Goal: Task Accomplishment & Management: Use online tool/utility

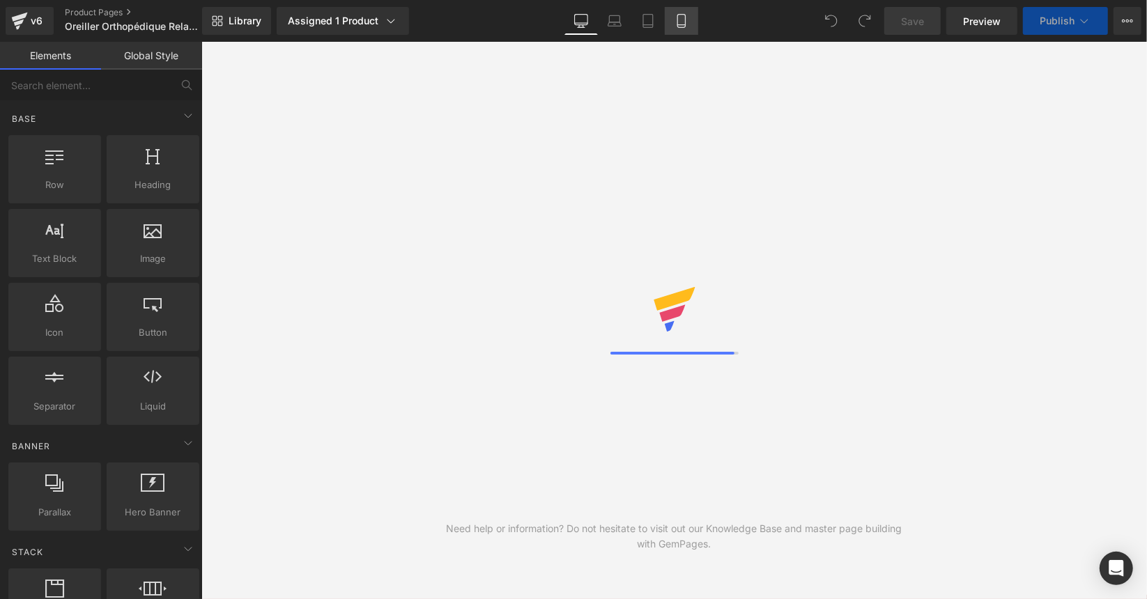
click at [679, 16] on icon at bounding box center [681, 21] width 14 height 14
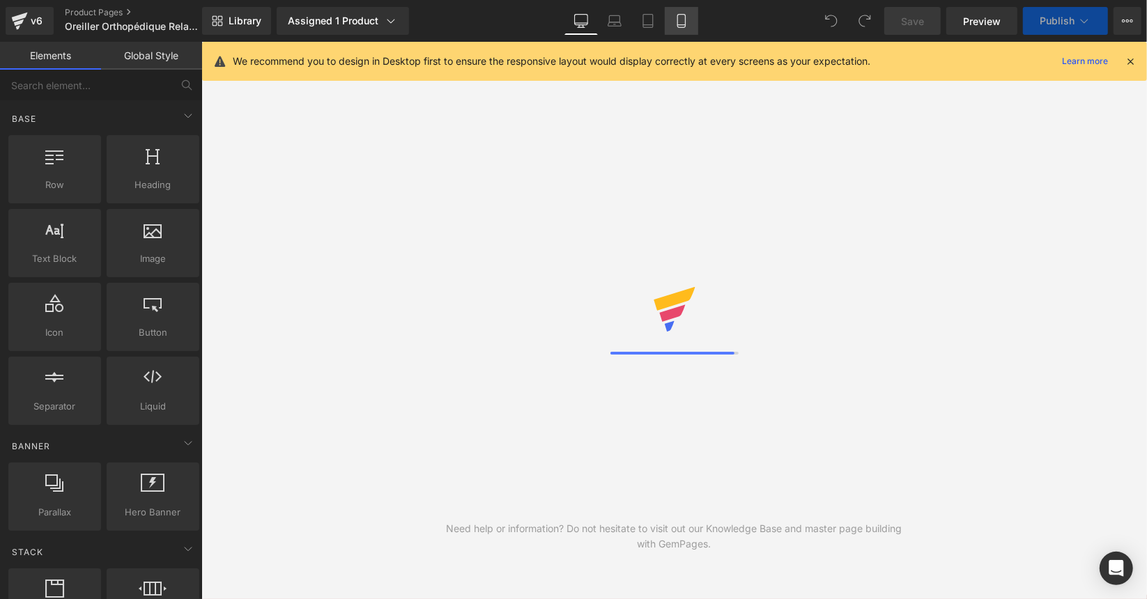
click at [676, 22] on icon at bounding box center [681, 21] width 14 height 14
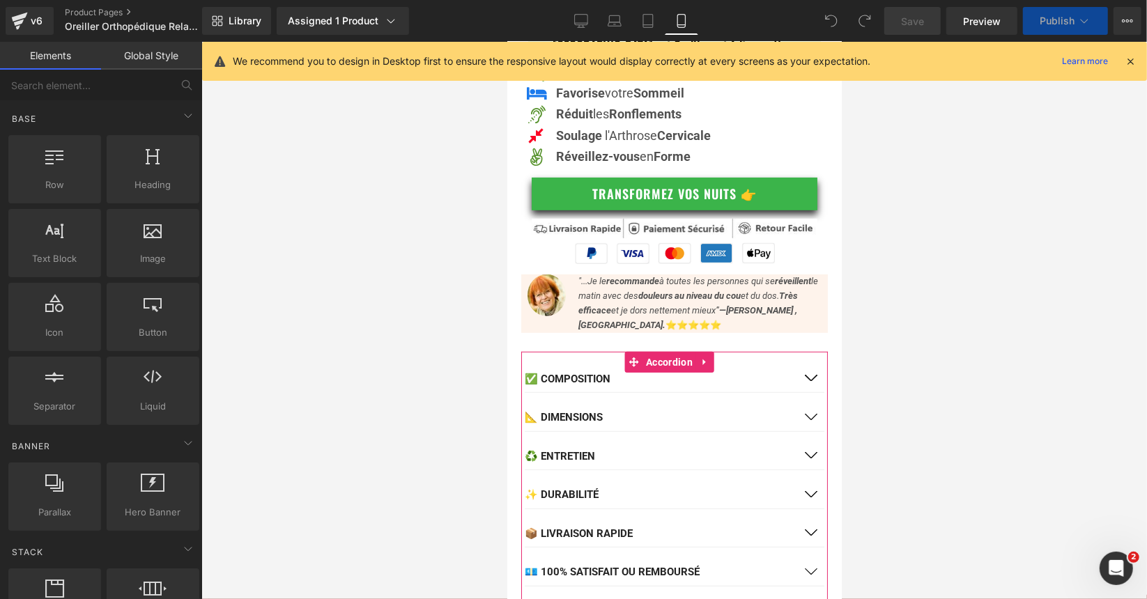
scroll to position [348, 0]
drag, startPoint x: 665, startPoint y: 353, endPoint x: 573, endPoint y: 394, distance: 101.4
click at [665, 353] on span "Accordion" at bounding box center [669, 361] width 54 height 21
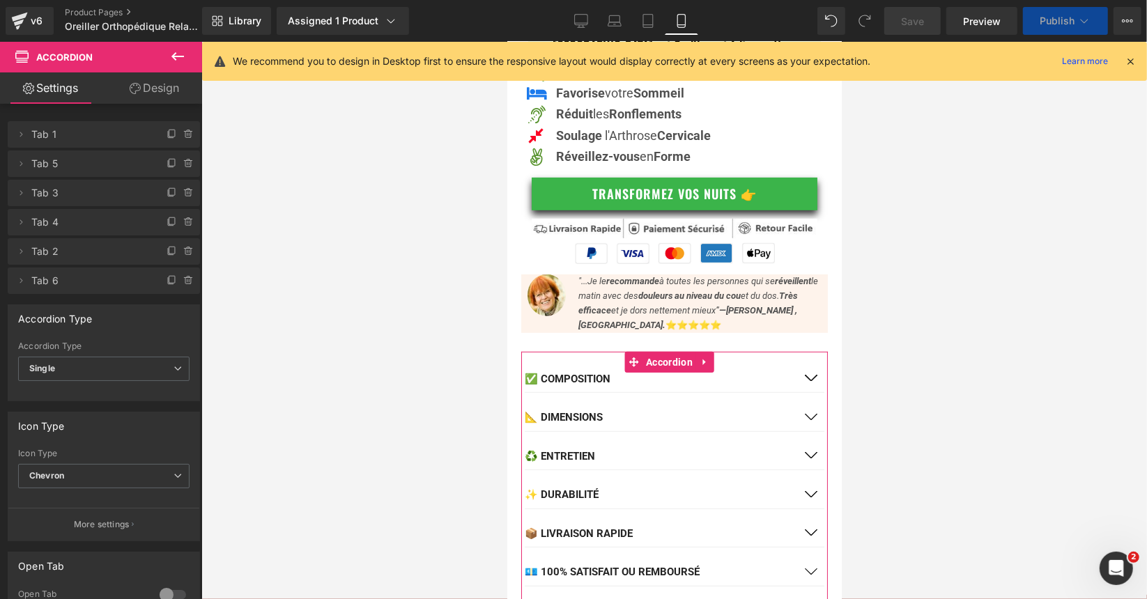
click at [568, 380] on div "✅ Composition Text Block" at bounding box center [674, 379] width 300 height 28
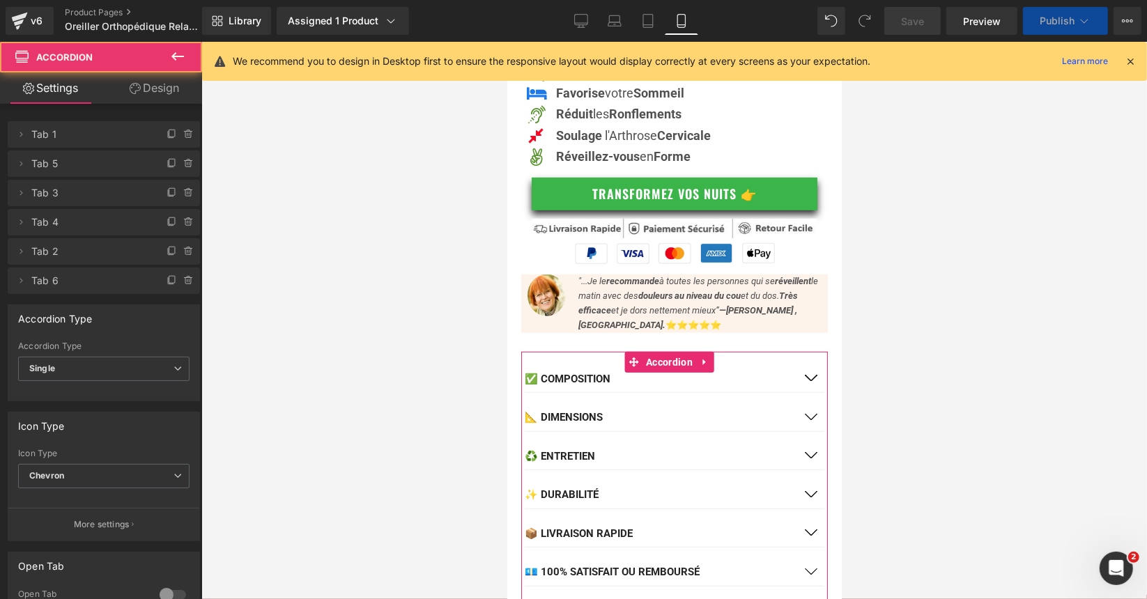
click at [804, 367] on button "button" at bounding box center [810, 378] width 28 height 27
click at [810, 381] on span "button" at bounding box center [810, 381] width 0 height 0
click at [799, 366] on button "button" at bounding box center [810, 378] width 28 height 27
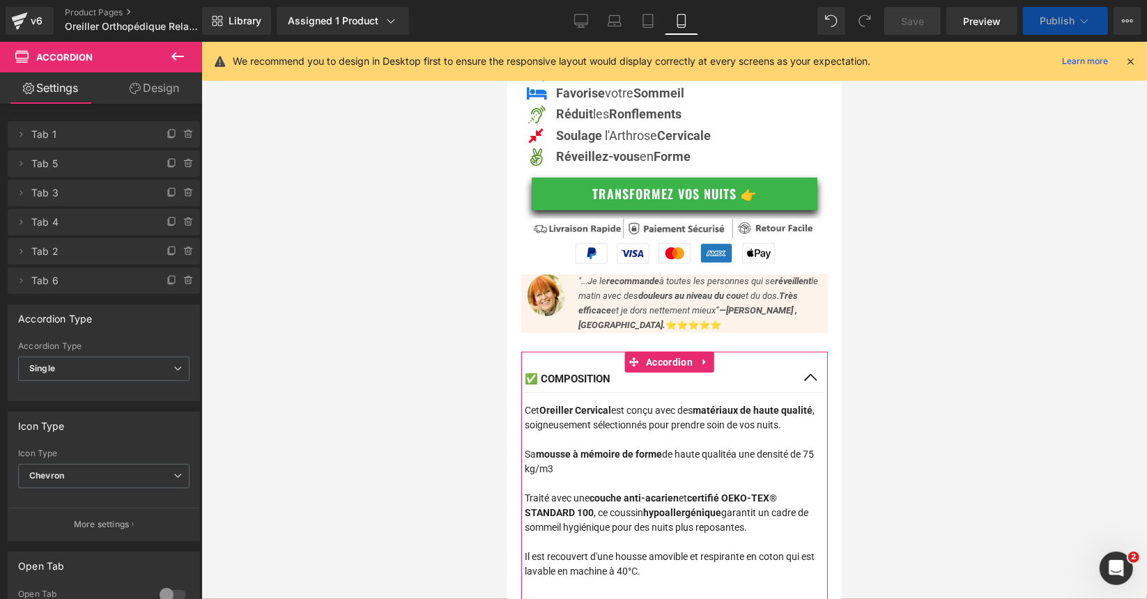
click at [799, 366] on button "button" at bounding box center [810, 378] width 28 height 27
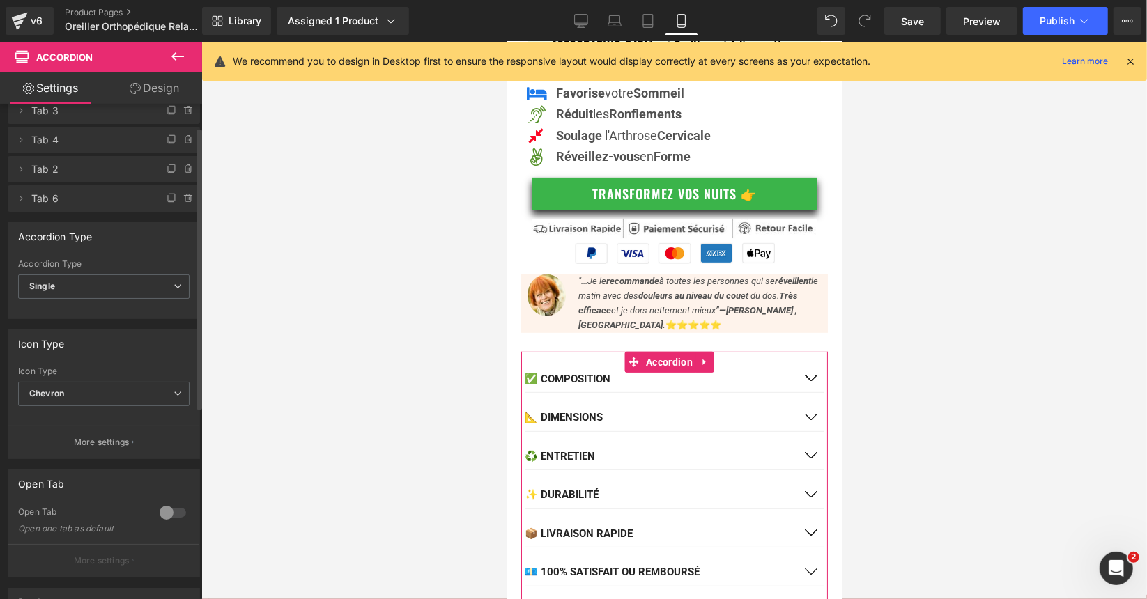
scroll to position [139, 0]
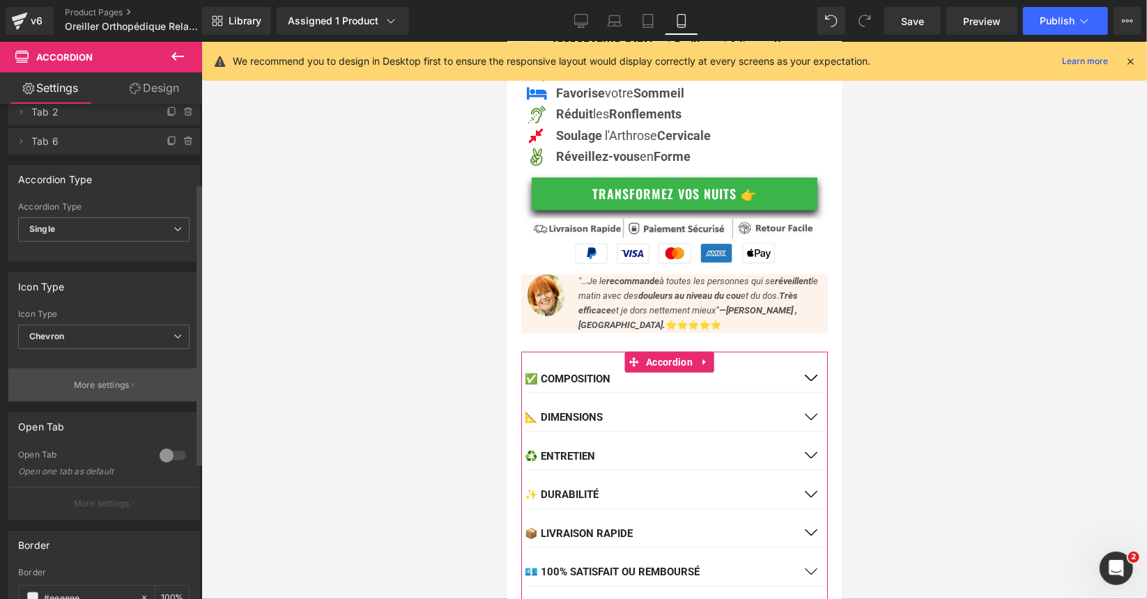
click at [112, 386] on p "More settings" at bounding box center [102, 385] width 56 height 13
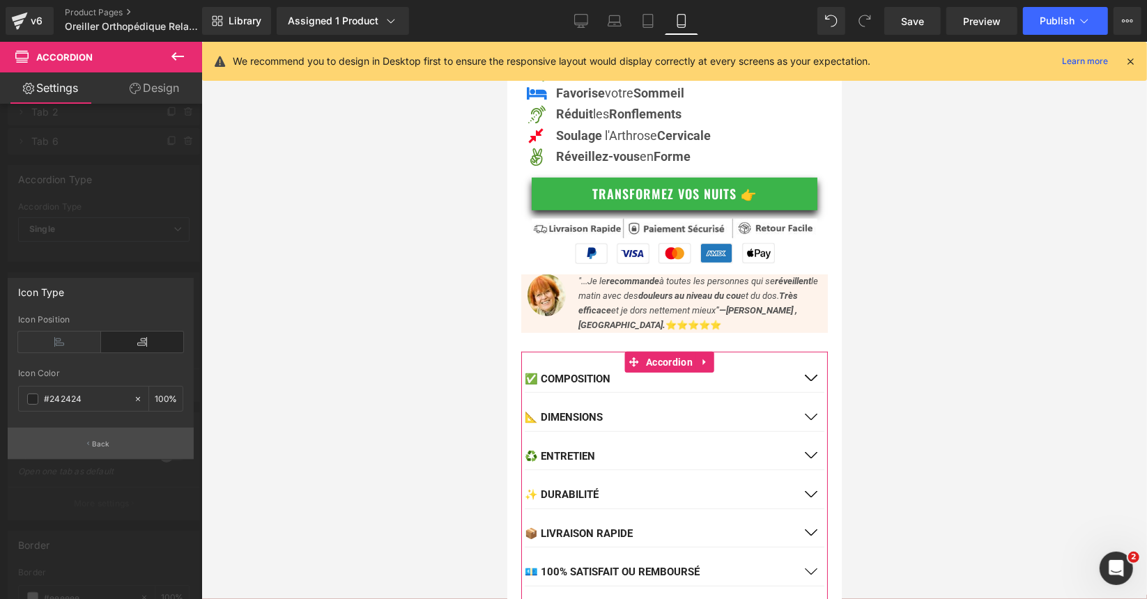
click at [85, 452] on button "Back" at bounding box center [101, 443] width 186 height 31
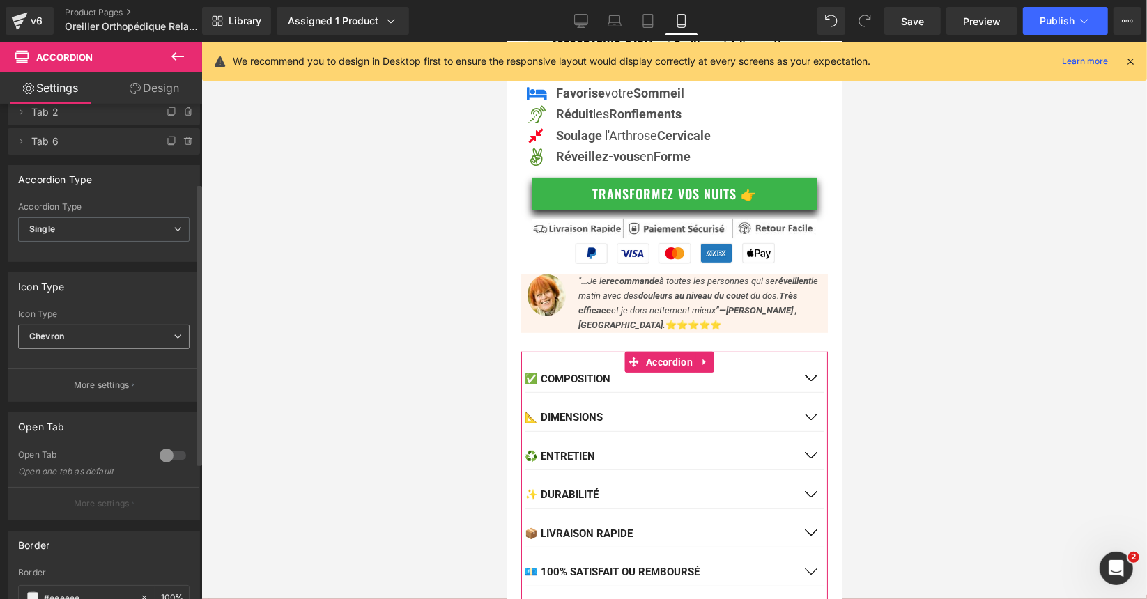
click at [114, 331] on span "Chevron" at bounding box center [103, 337] width 171 height 24
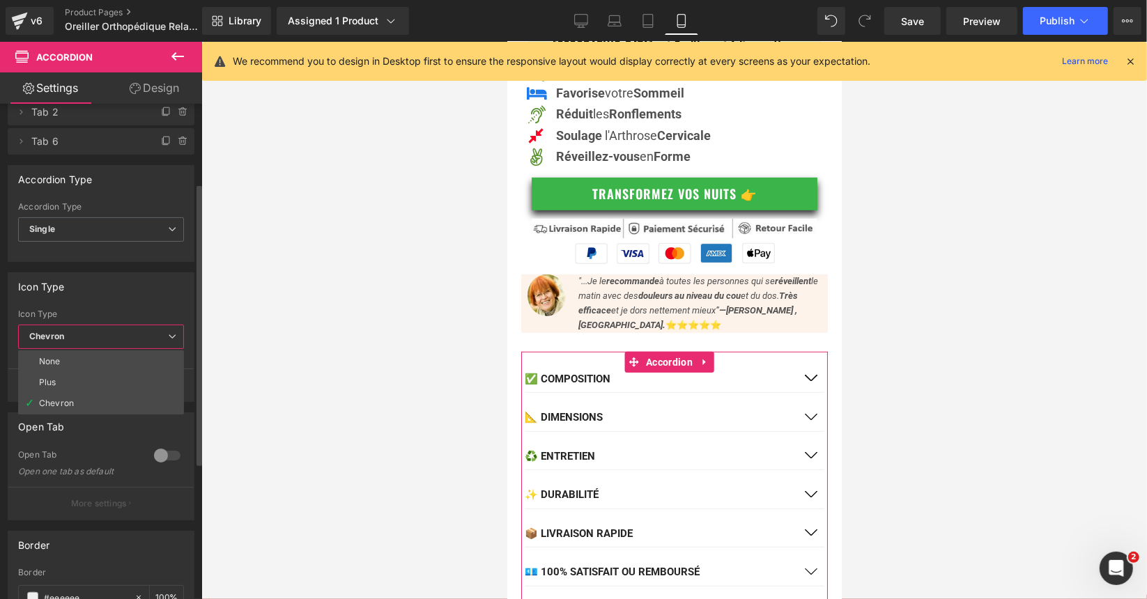
click at [175, 332] on icon at bounding box center [172, 336] width 8 height 8
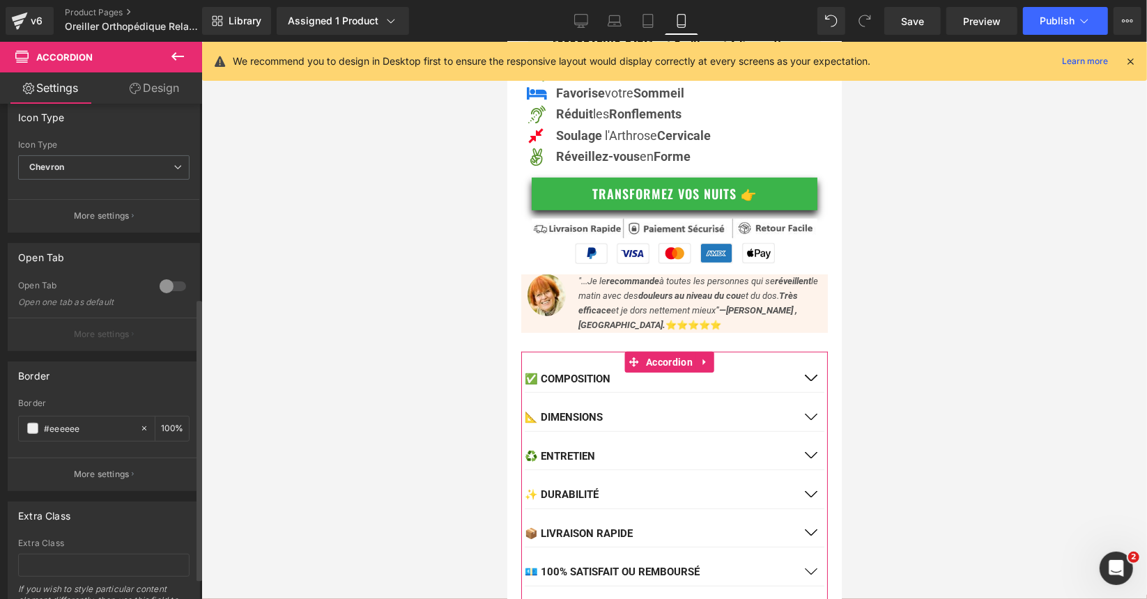
scroll to position [348, 0]
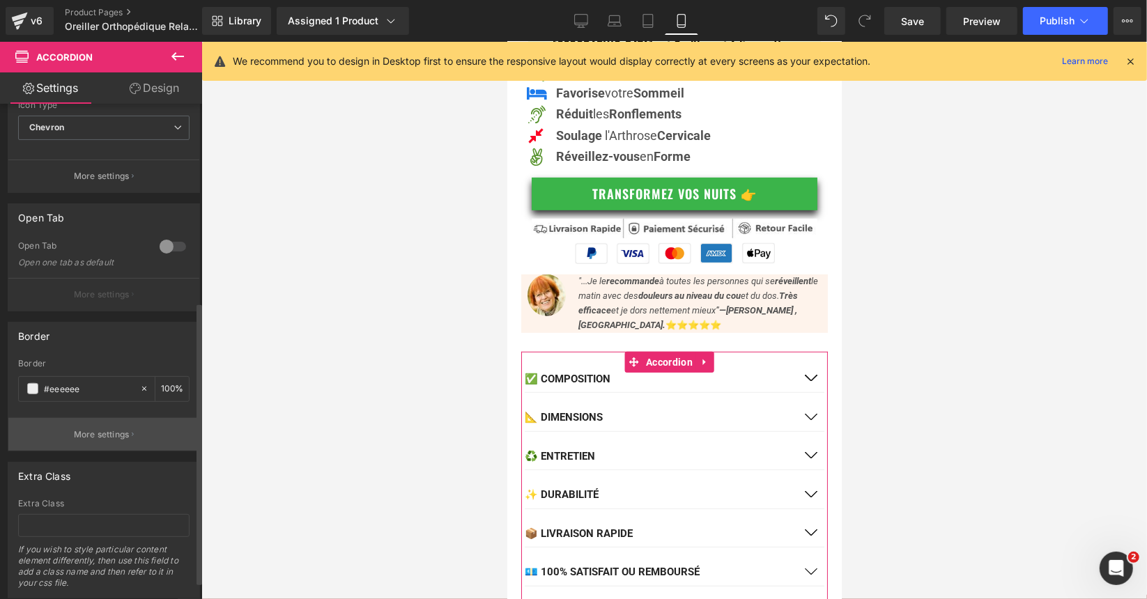
click at [107, 428] on p "More settings" at bounding box center [102, 434] width 56 height 13
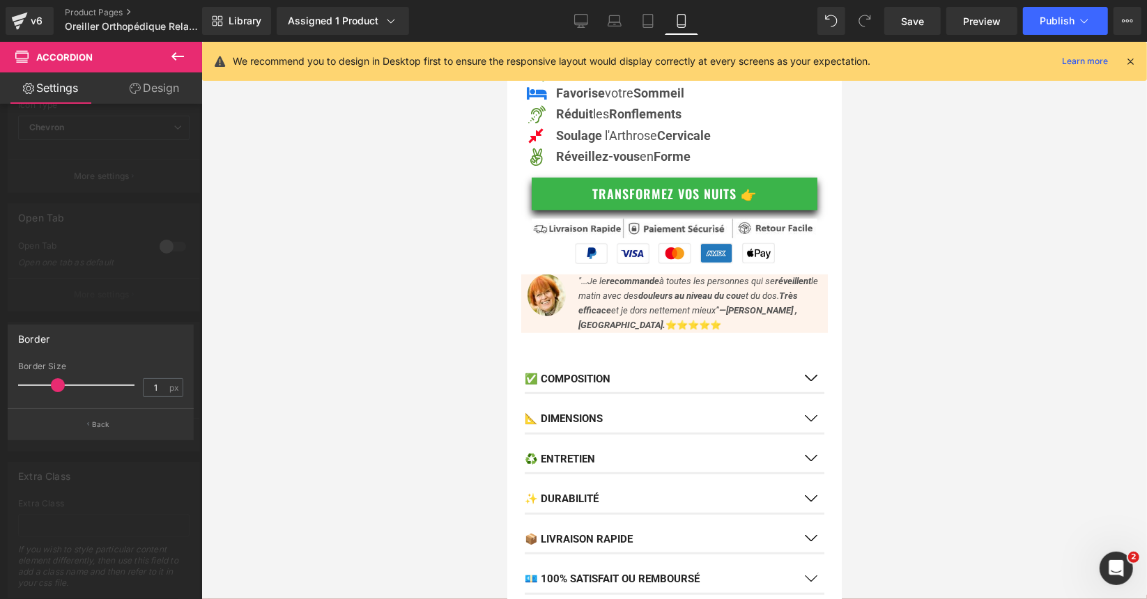
drag, startPoint x: 34, startPoint y: 386, endPoint x: 59, endPoint y: 383, distance: 25.2
click at [59, 383] on span at bounding box center [58, 385] width 14 height 14
click at [646, 22] on icon at bounding box center [648, 21] width 14 height 14
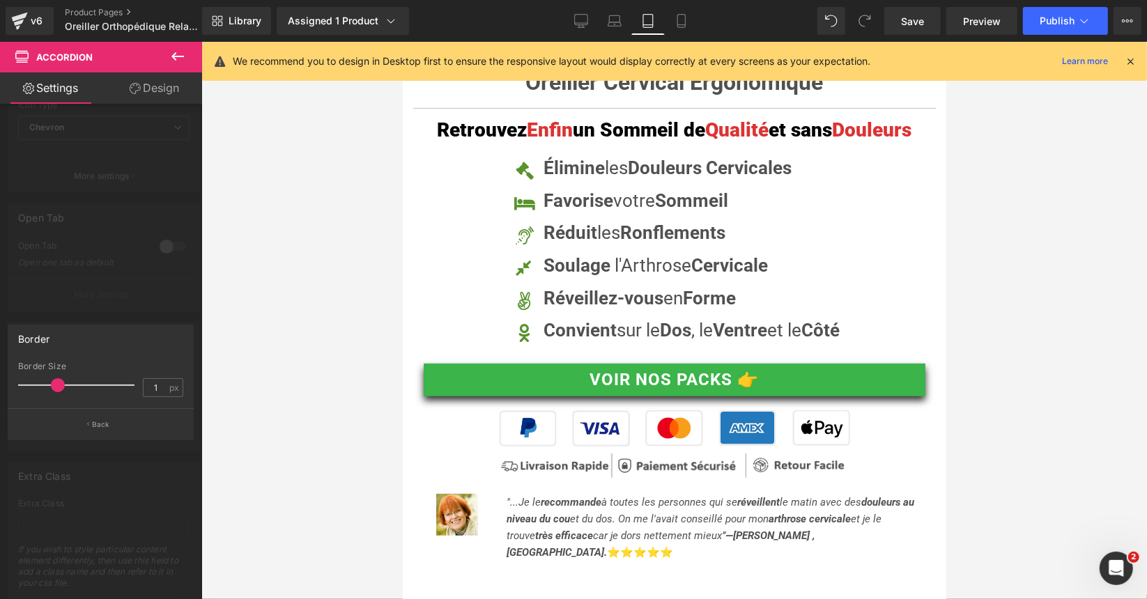
scroll to position [575, 0]
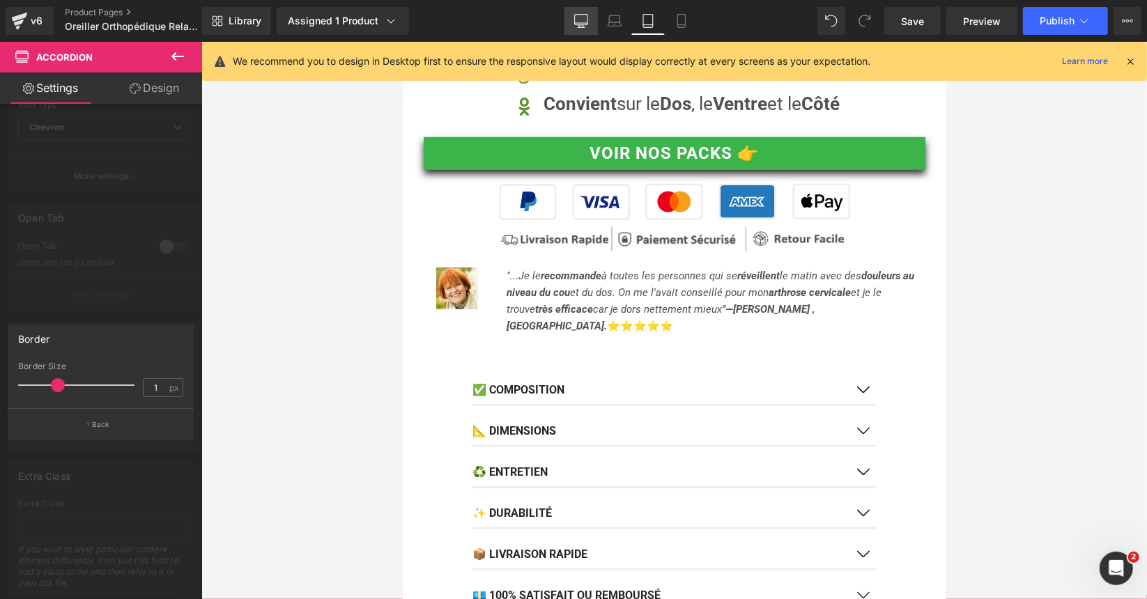
click at [585, 22] on icon at bounding box center [581, 21] width 14 height 14
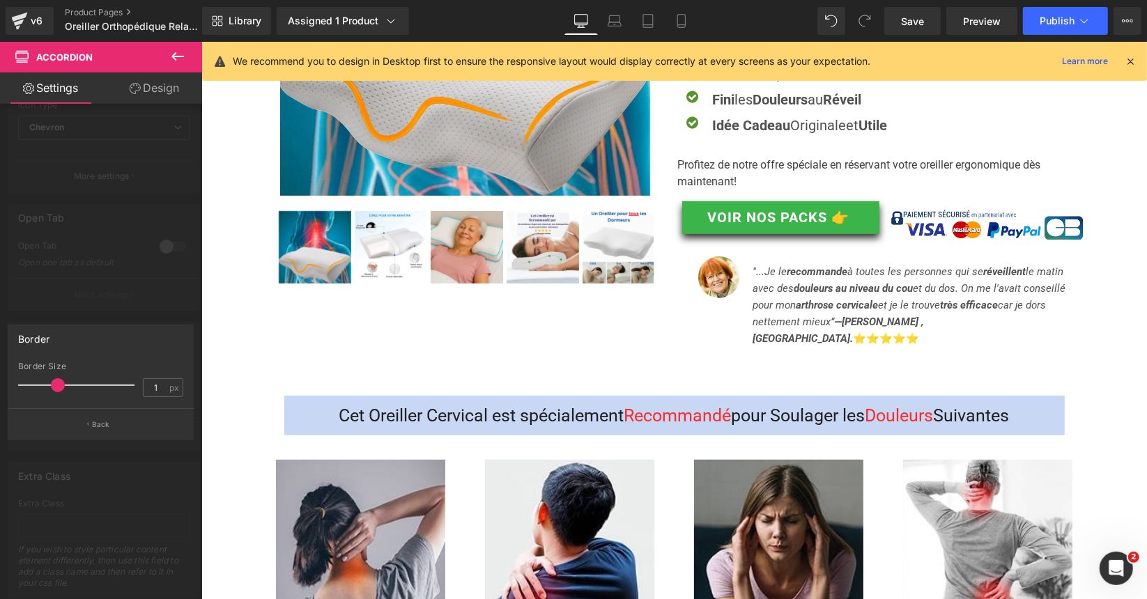
scroll to position [0, 0]
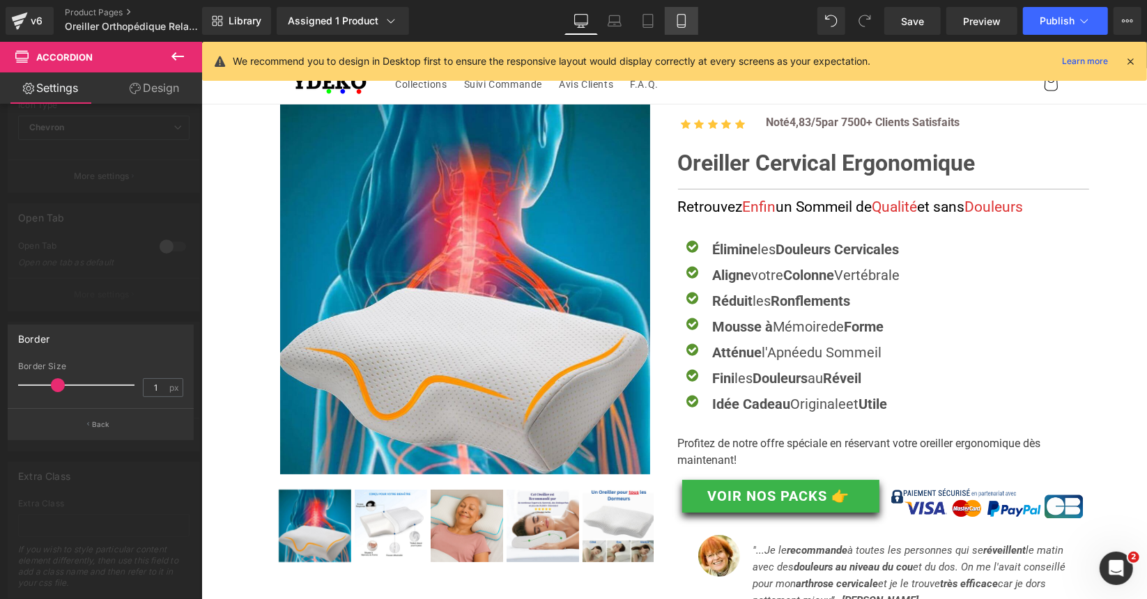
click at [691, 20] on link "Mobile" at bounding box center [681, 21] width 33 height 28
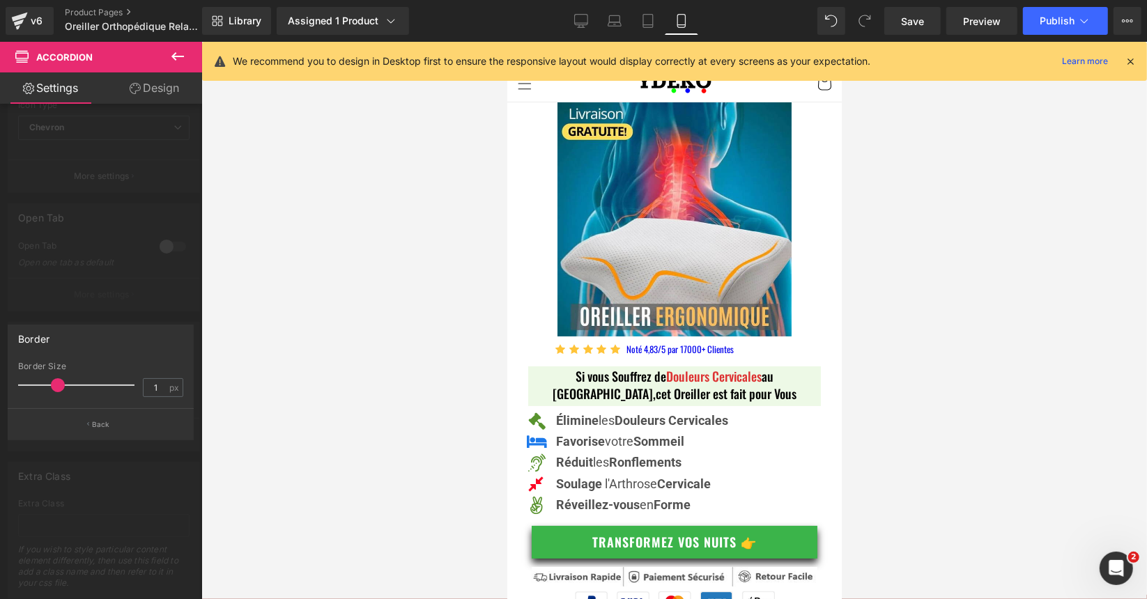
scroll to position [460, 0]
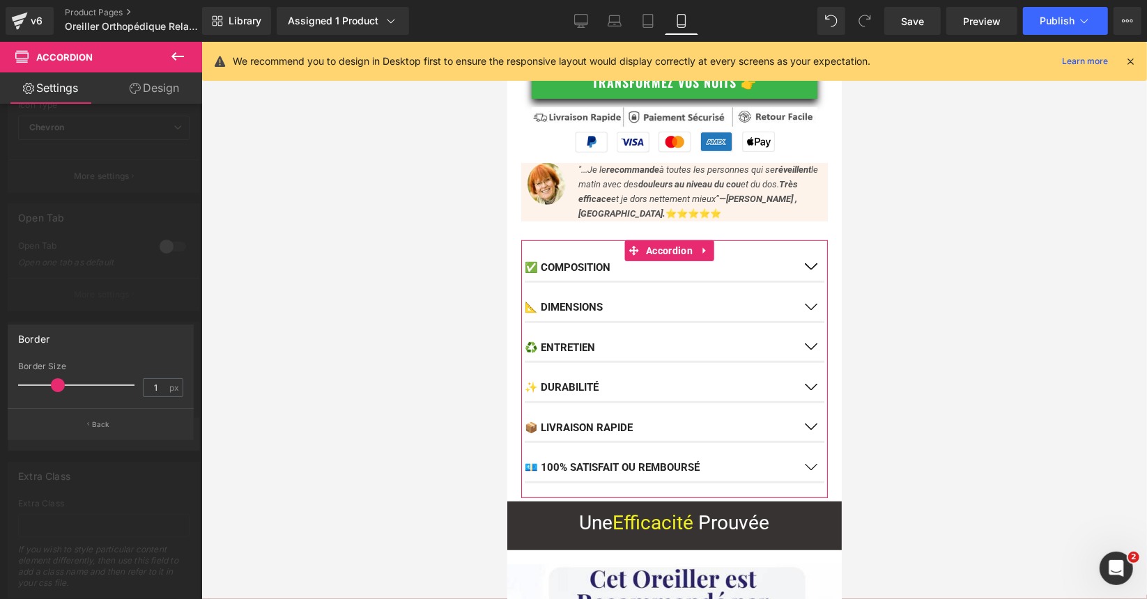
click at [95, 421] on p "Back" at bounding box center [101, 424] width 18 height 10
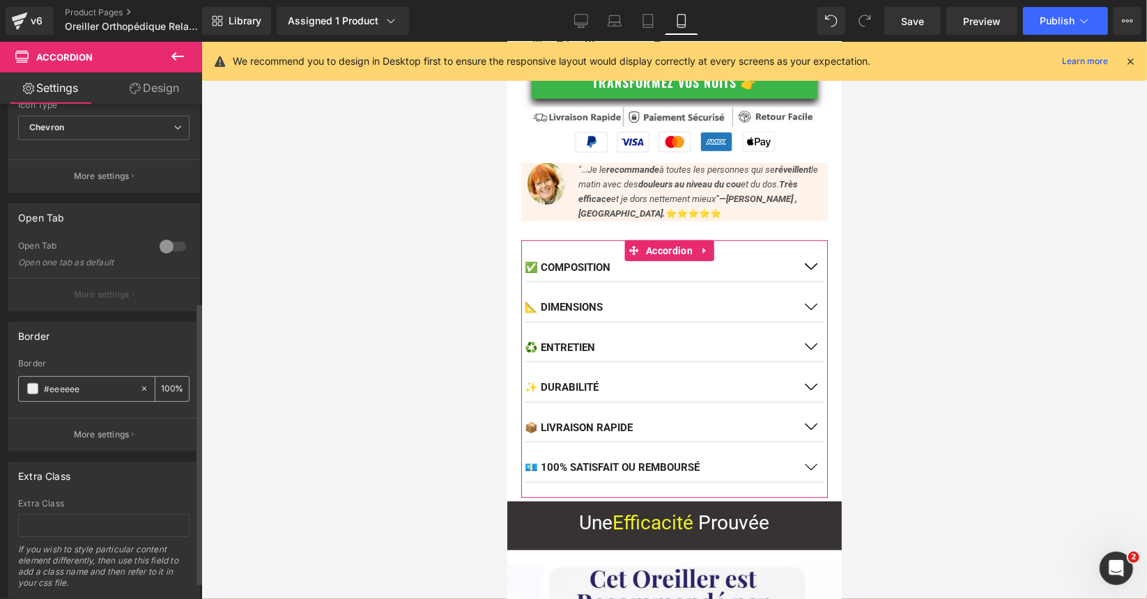
click at [35, 383] on span at bounding box center [32, 388] width 11 height 11
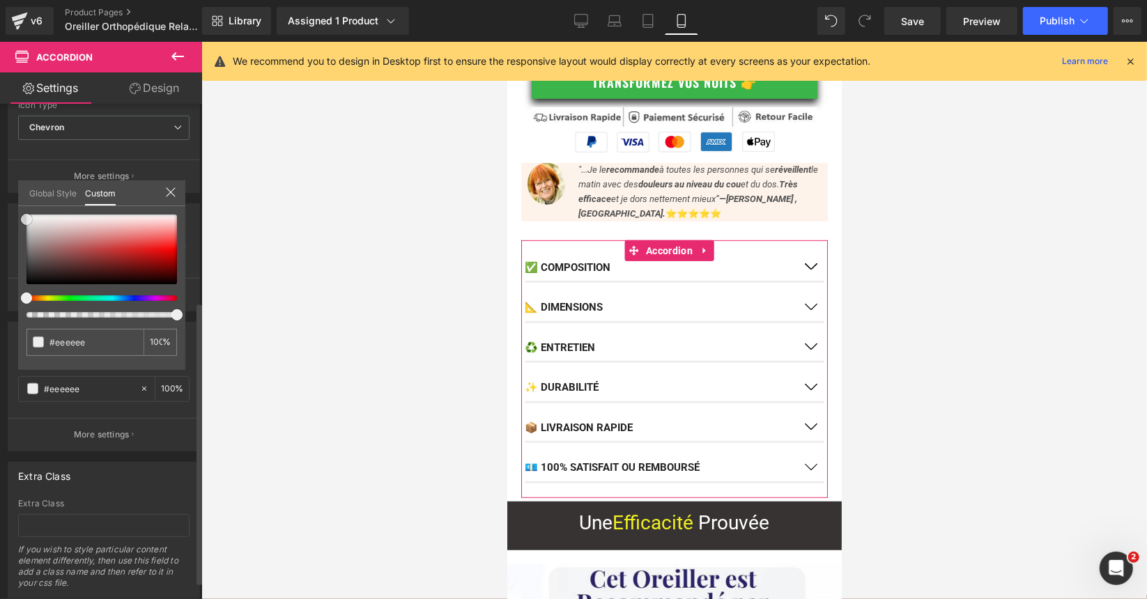
click at [29, 226] on div at bounding box center [101, 250] width 150 height 70
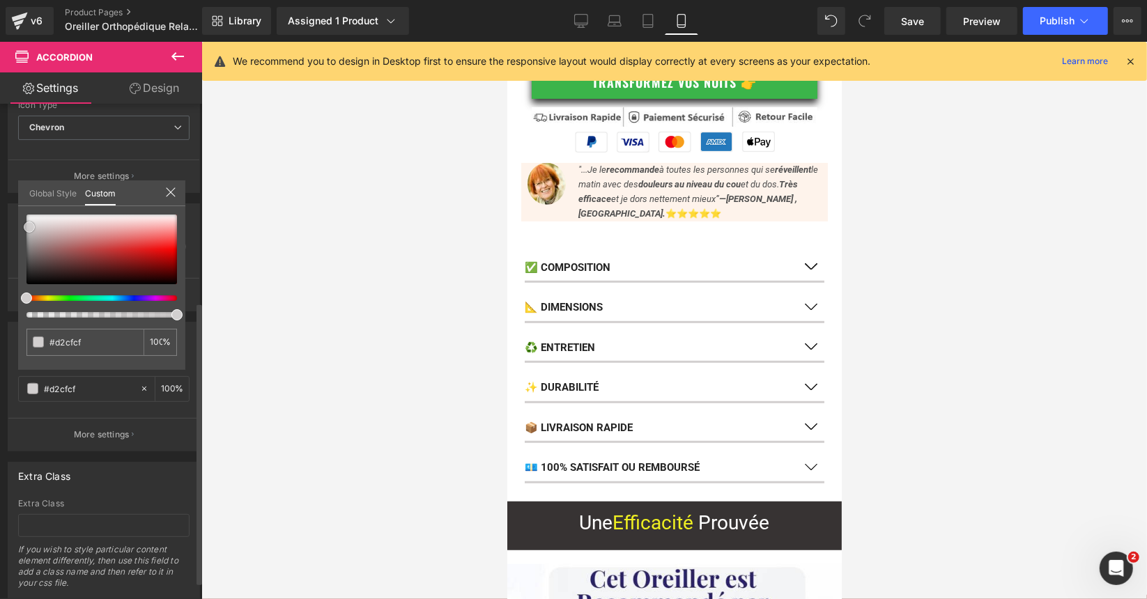
click at [31, 233] on span at bounding box center [29, 227] width 11 height 11
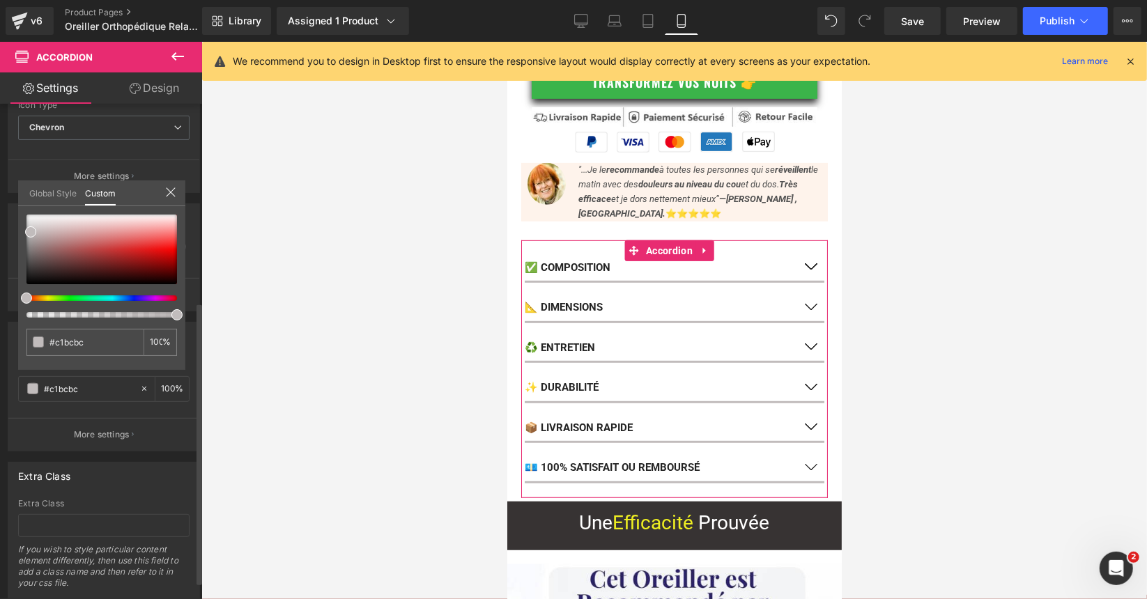
click at [24, 221] on div "#eeeeee 100 %" at bounding box center [101, 292] width 167 height 155
click at [30, 227] on span at bounding box center [30, 231] width 11 height 11
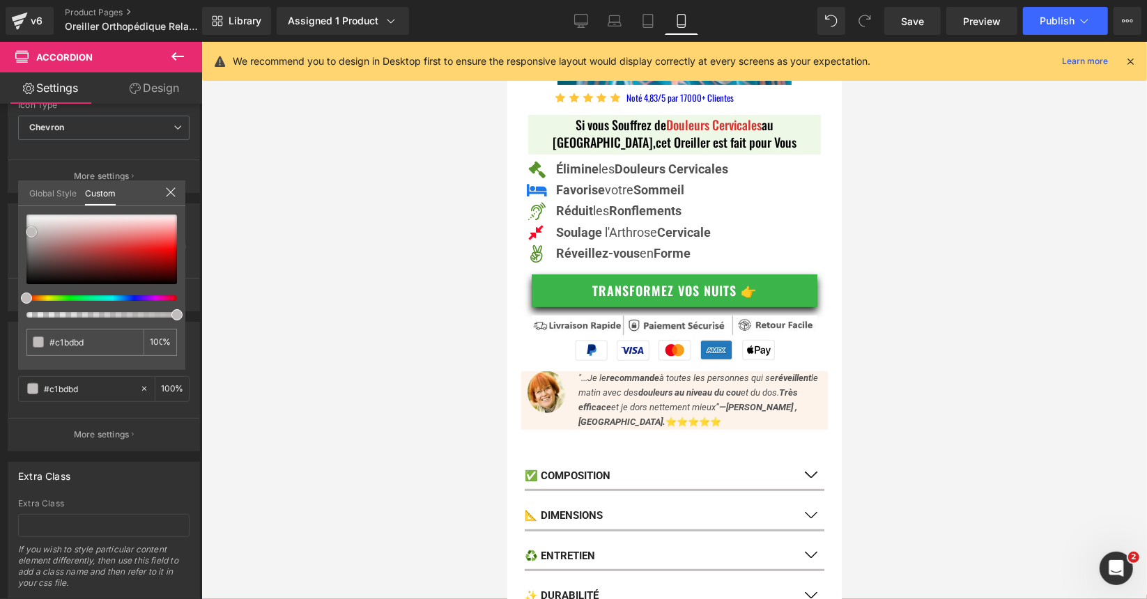
scroll to position [251, 0]
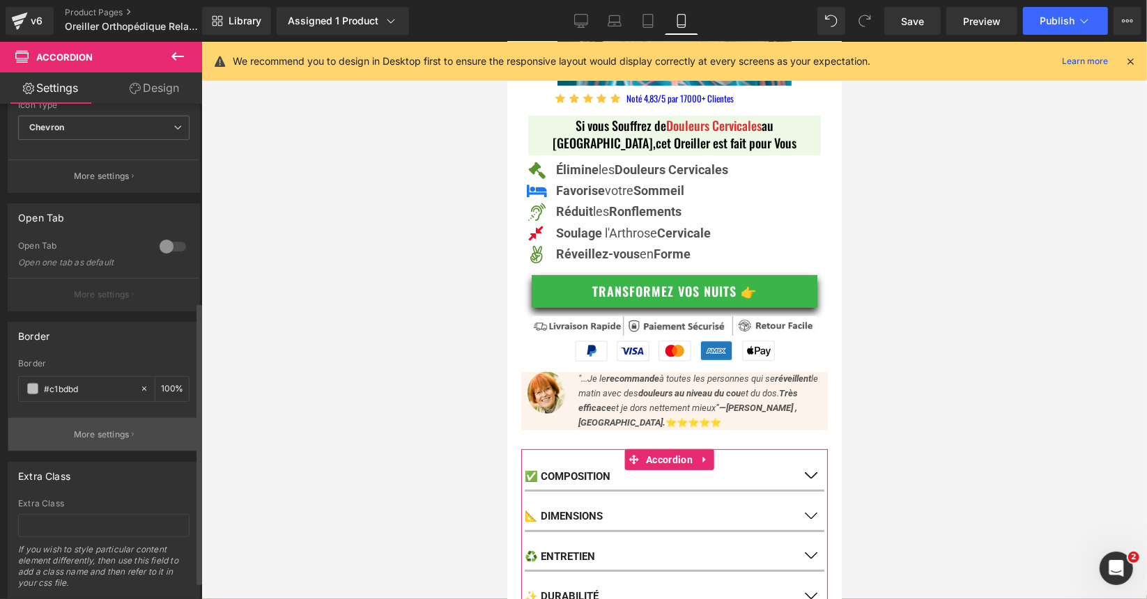
click at [92, 428] on p "More settings" at bounding box center [102, 434] width 56 height 13
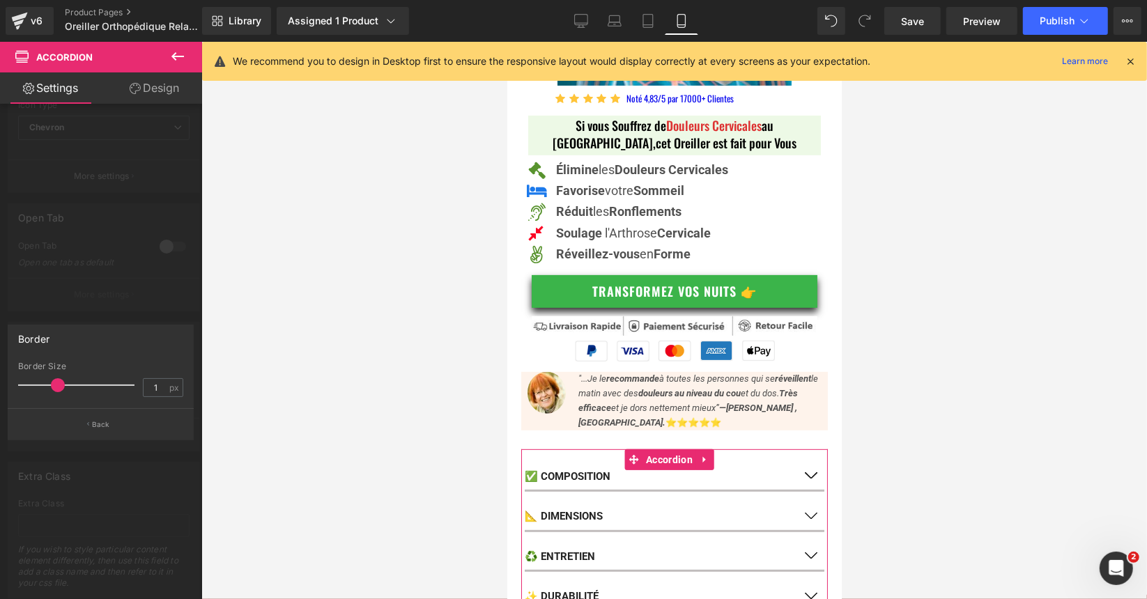
drag, startPoint x: 58, startPoint y: 383, endPoint x: 51, endPoint y: 382, distance: 7.0
click at [51, 382] on span at bounding box center [58, 385] width 14 height 14
click at [59, 383] on span at bounding box center [58, 385] width 14 height 14
drag, startPoint x: 59, startPoint y: 383, endPoint x: 52, endPoint y: 380, distance: 8.4
click at [52, 380] on span at bounding box center [58, 385] width 14 height 14
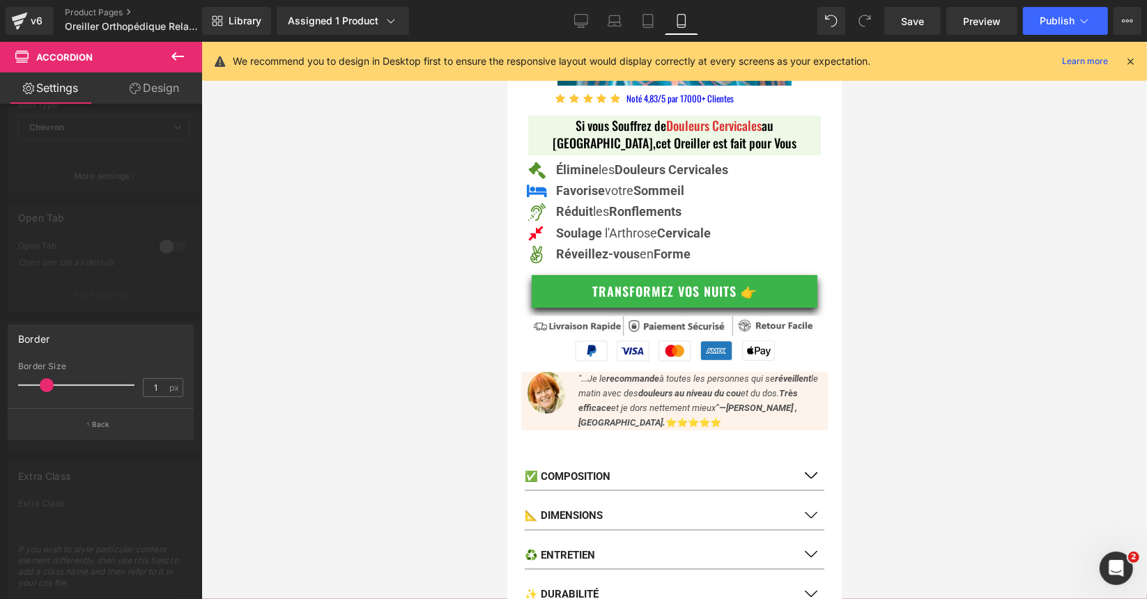
click at [348, 331] on div at bounding box center [673, 320] width 945 height 557
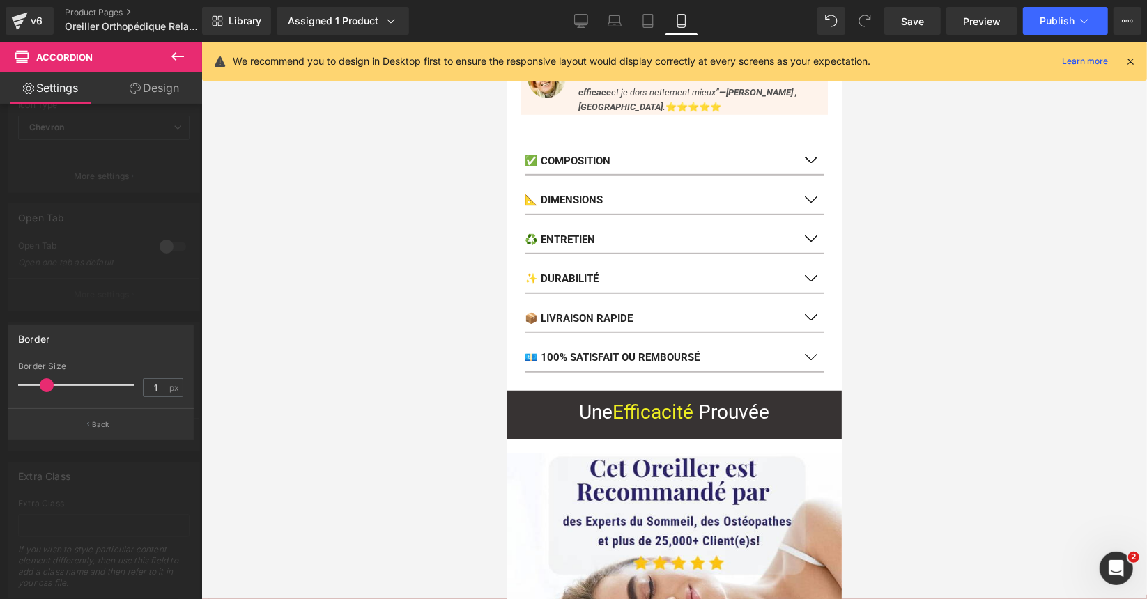
scroll to position [390, 0]
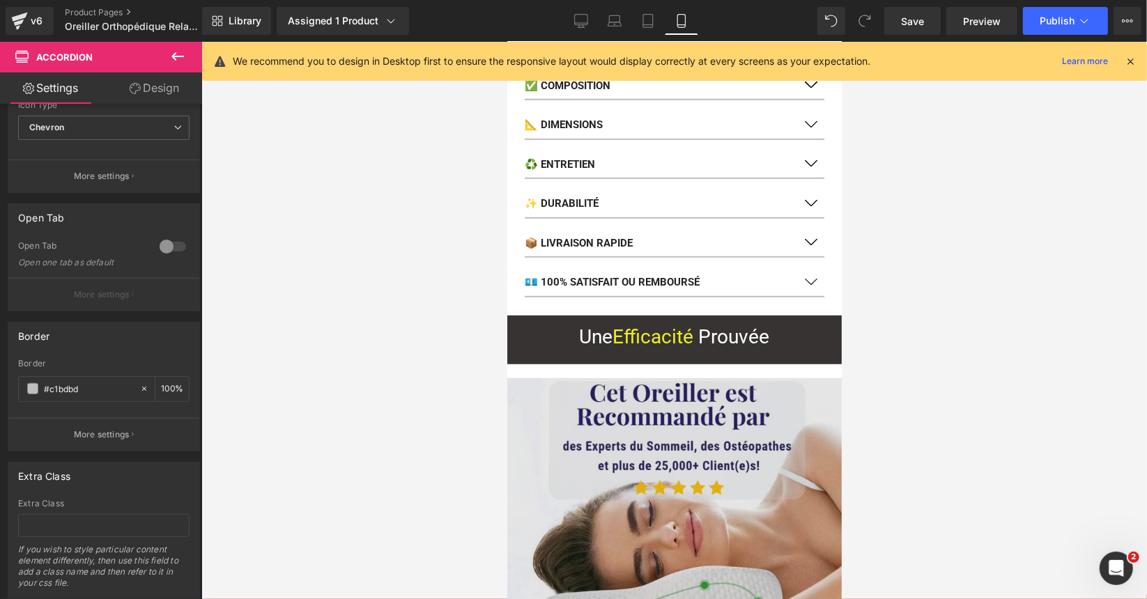
scroll to position [669, 0]
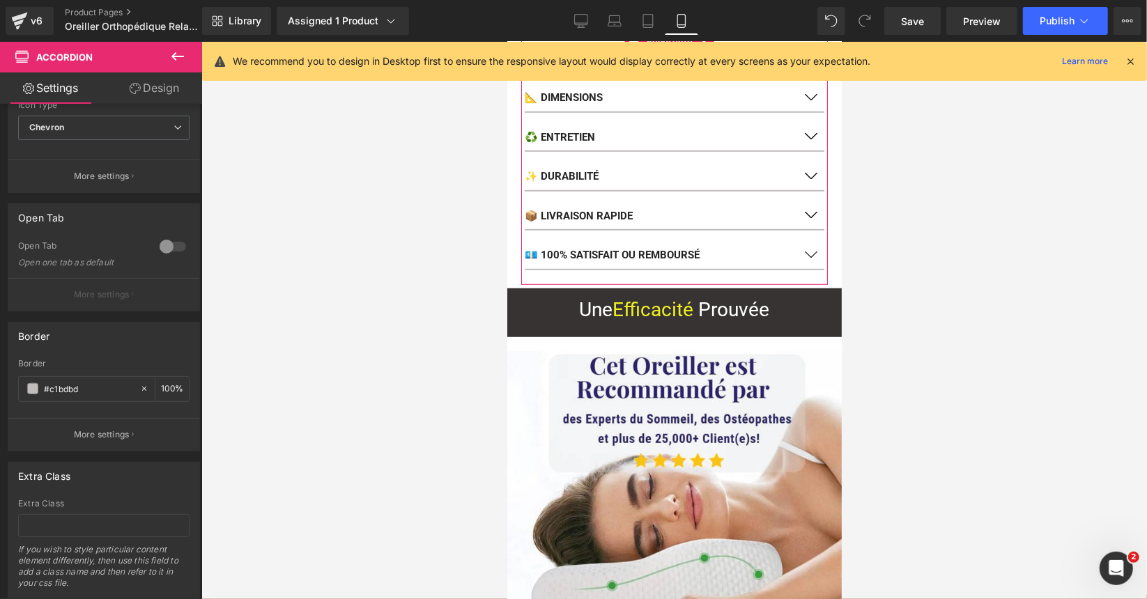
click at [803, 241] on button "button" at bounding box center [810, 254] width 28 height 27
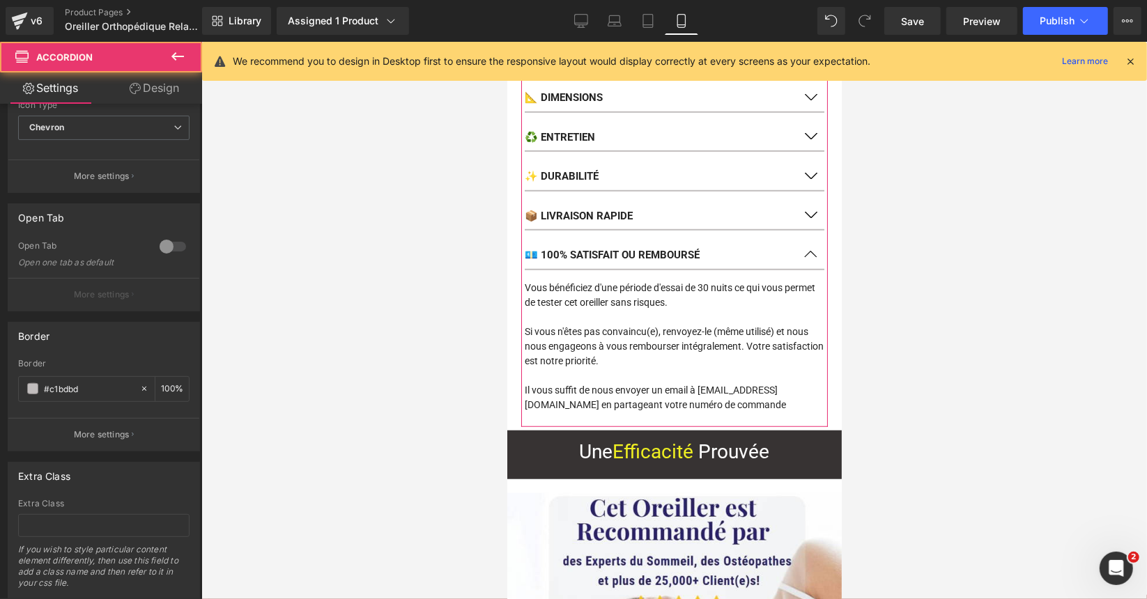
click at [803, 241] on button "button" at bounding box center [810, 254] width 28 height 27
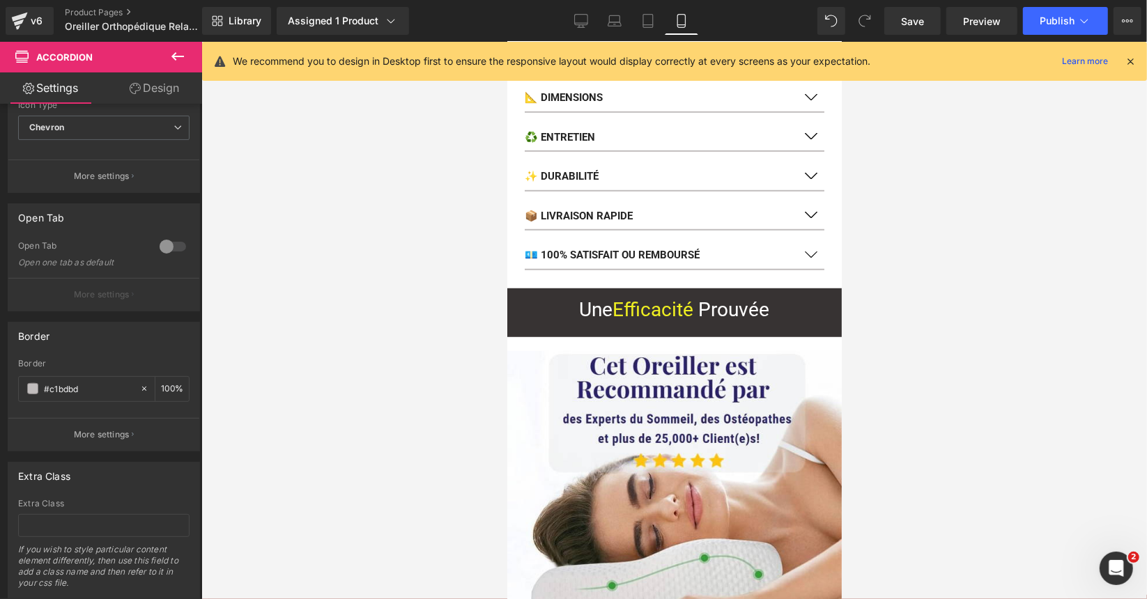
click at [357, 290] on div at bounding box center [673, 320] width 945 height 557
click at [31, 384] on span at bounding box center [32, 388] width 11 height 11
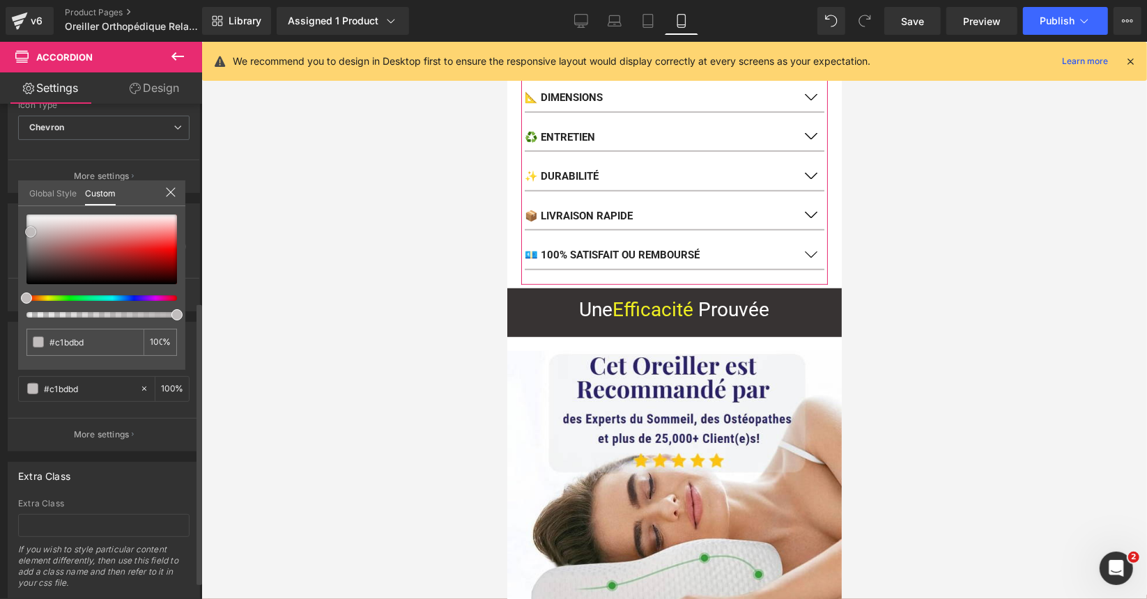
click at [36, 278] on div at bounding box center [101, 250] width 150 height 70
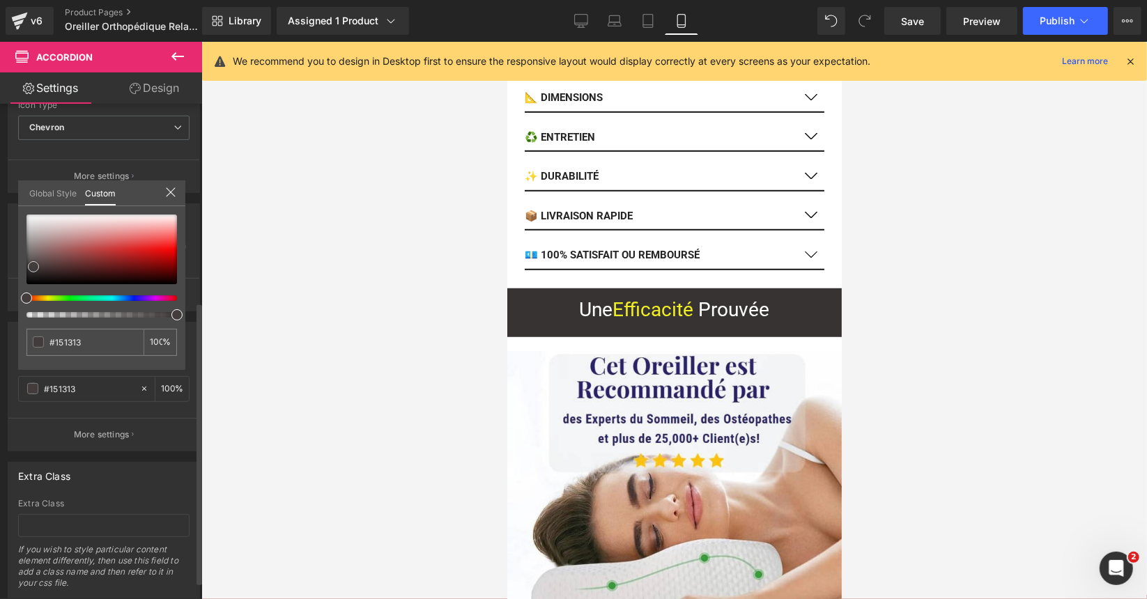
click at [30, 263] on span at bounding box center [33, 266] width 11 height 11
click at [32, 260] on span at bounding box center [33, 265] width 11 height 11
click at [36, 260] on span at bounding box center [34, 263] width 11 height 11
click at [36, 254] on div at bounding box center [101, 250] width 150 height 70
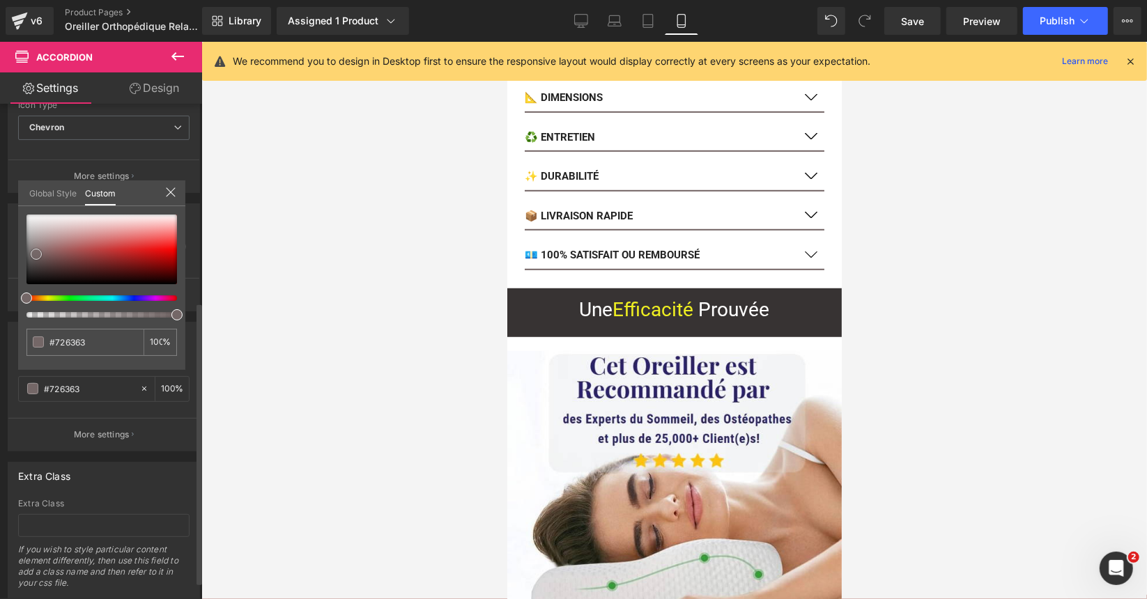
click at [37, 249] on span at bounding box center [36, 254] width 11 height 11
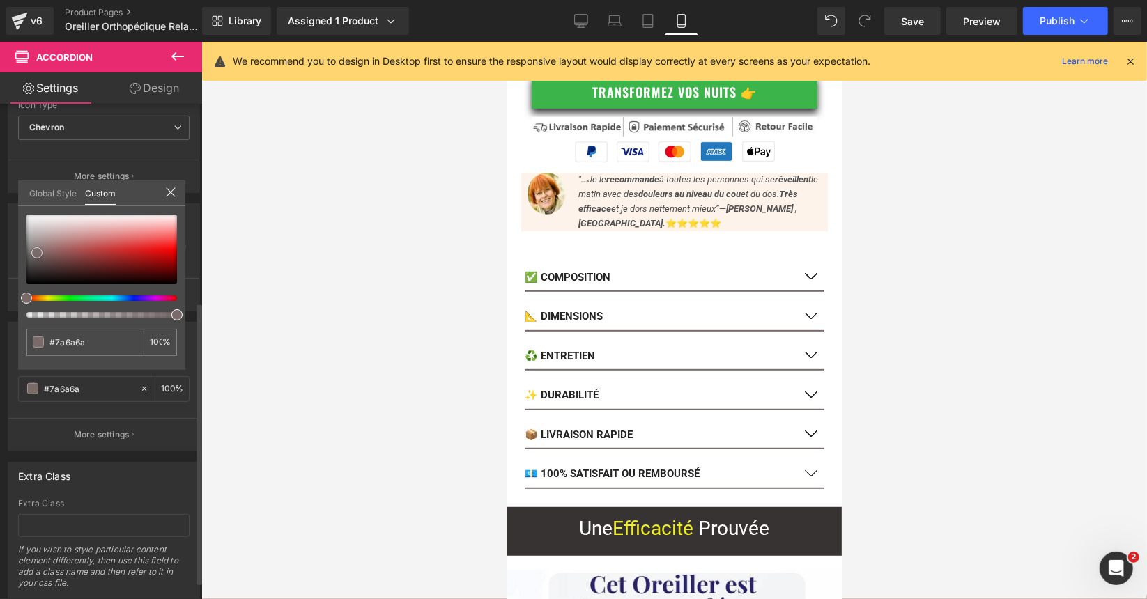
scroll to position [460, 0]
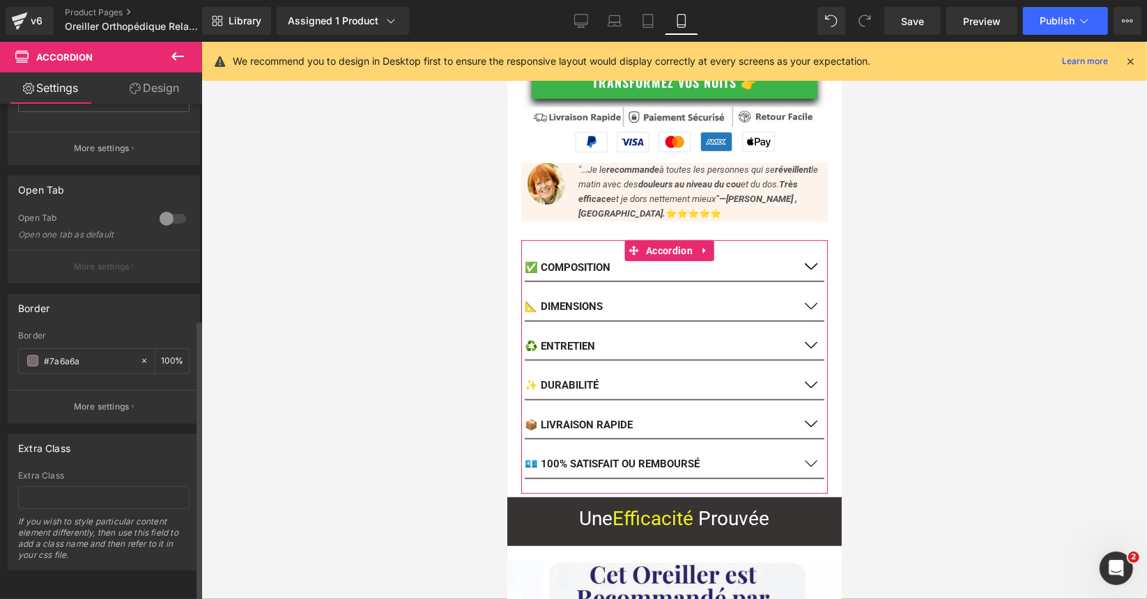
scroll to position [379, 0]
click at [90, 401] on p "More settings" at bounding box center [102, 407] width 56 height 13
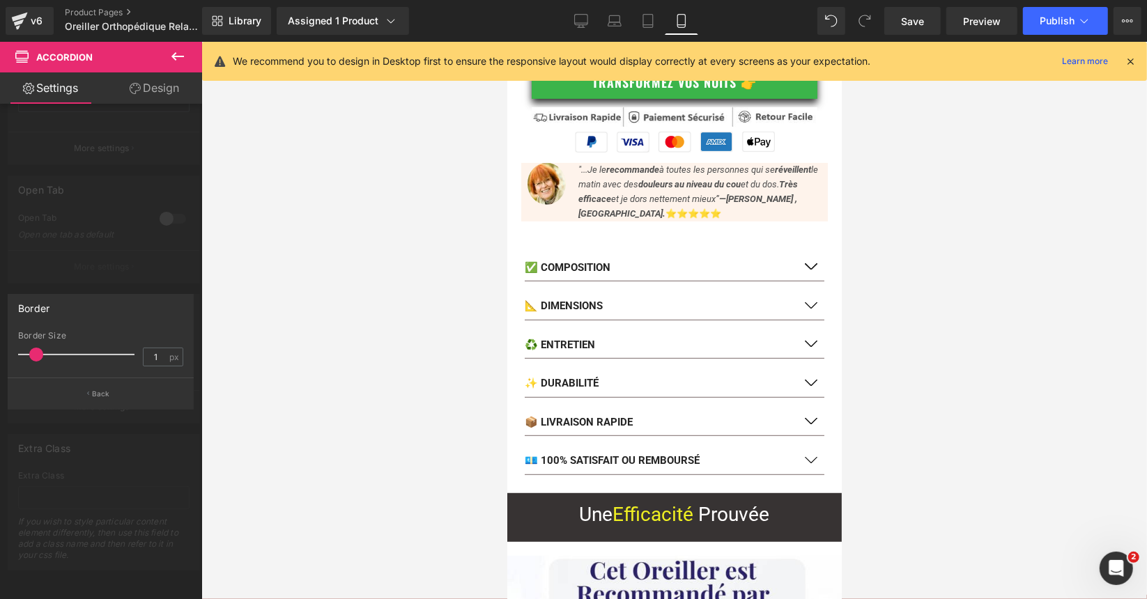
drag, startPoint x: 40, startPoint y: 353, endPoint x: 31, endPoint y: 351, distance: 8.6
click at [31, 351] on span at bounding box center [36, 355] width 14 height 14
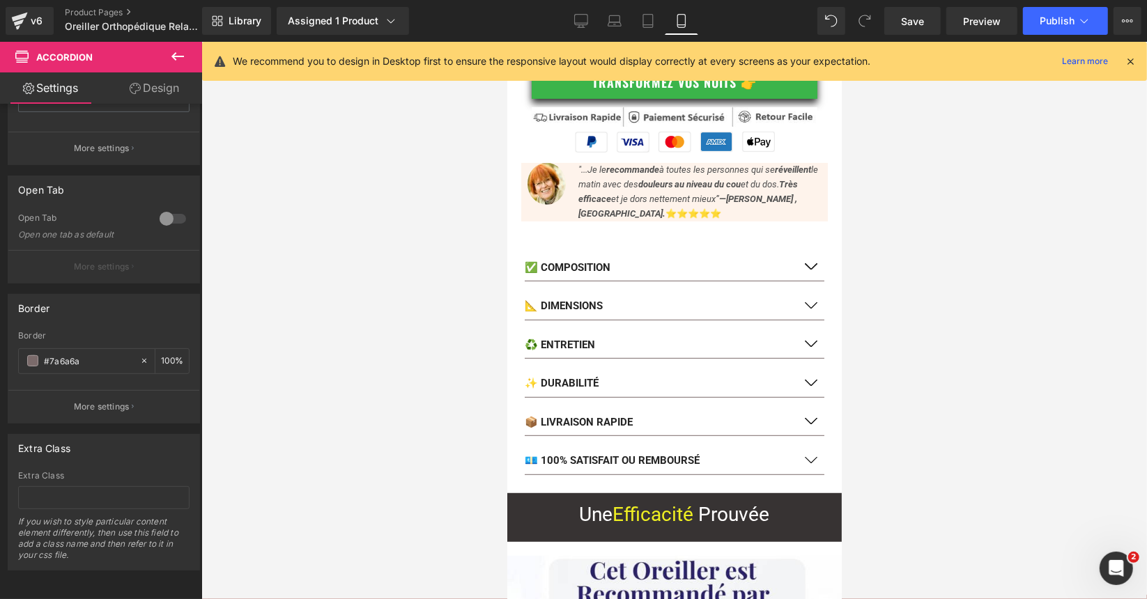
click at [433, 312] on div at bounding box center [673, 320] width 945 height 557
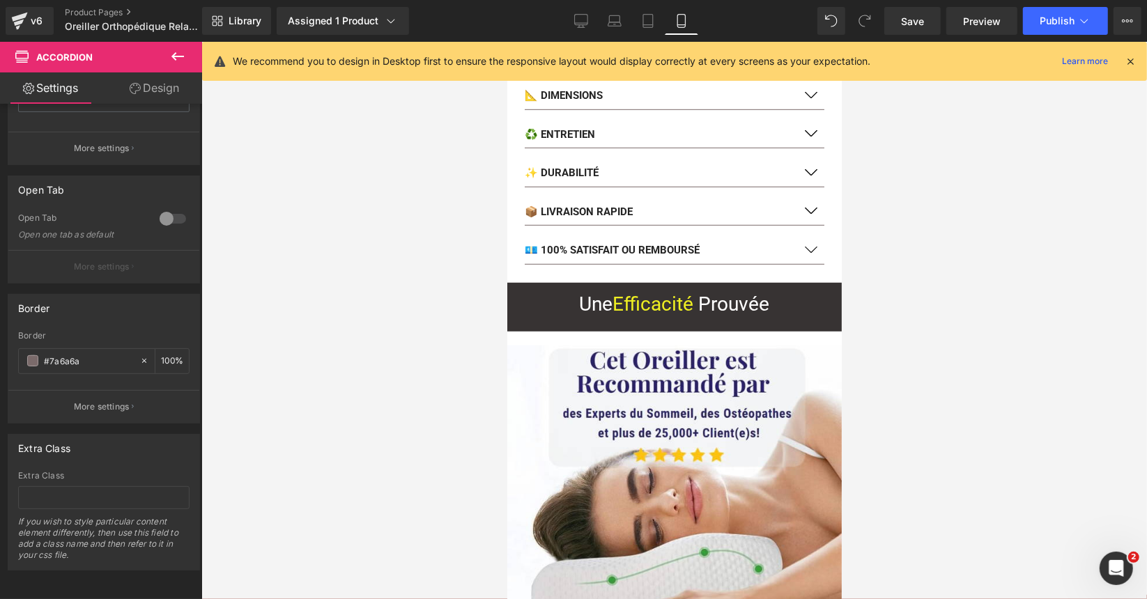
scroll to position [529, 0]
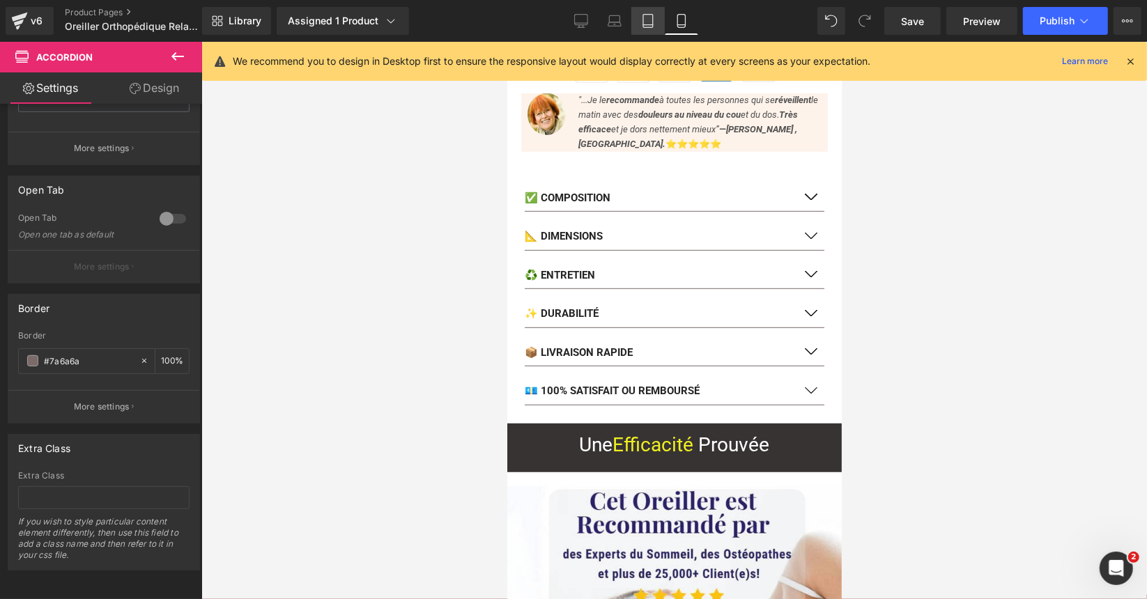
click at [656, 16] on link "Tablet" at bounding box center [647, 21] width 33 height 28
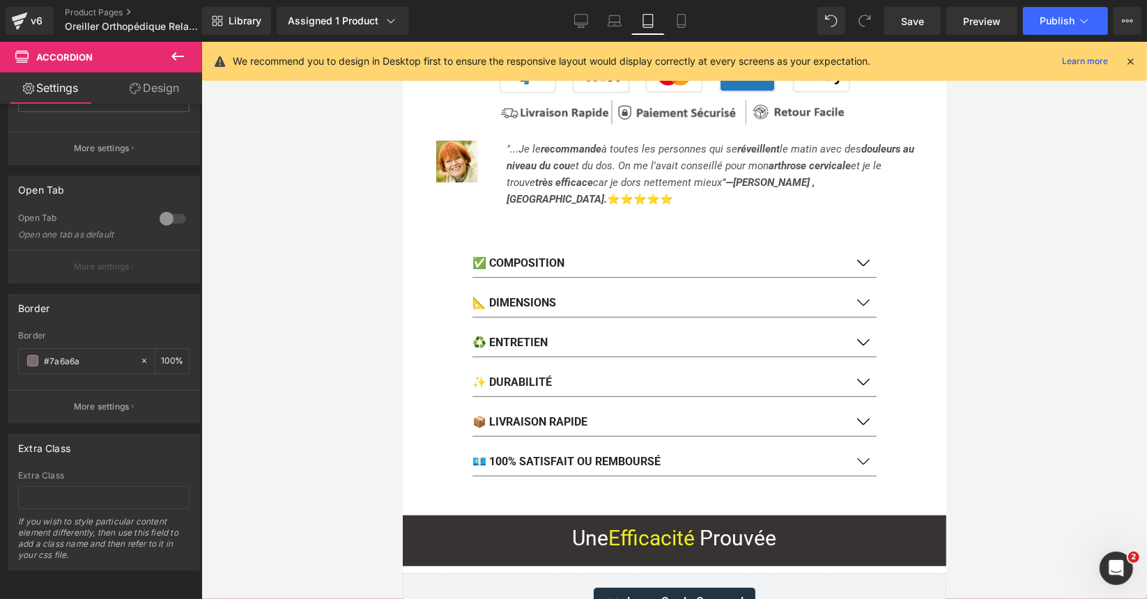
scroll to position [757, 0]
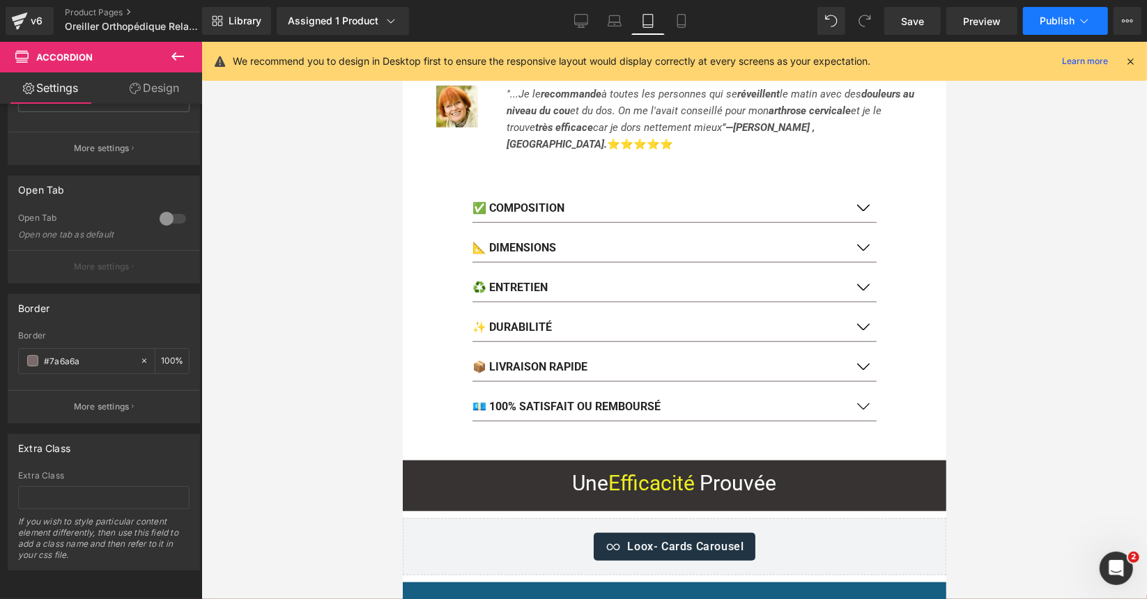
click at [1044, 22] on span "Publish" at bounding box center [1056, 20] width 35 height 11
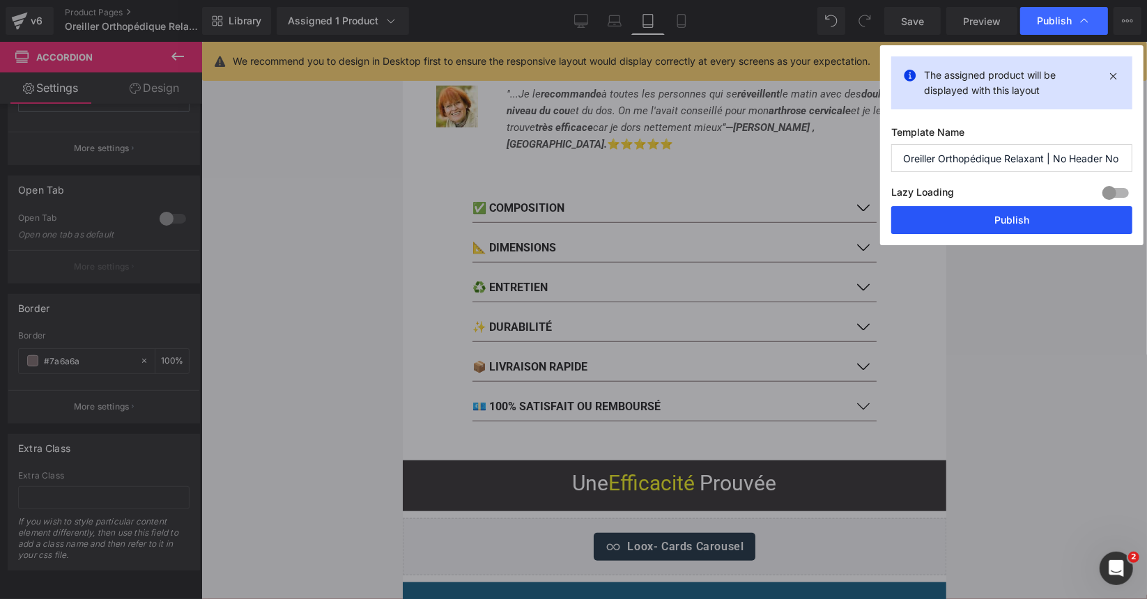
click at [995, 211] on button "Publish" at bounding box center [1011, 220] width 241 height 28
